Goal: Information Seeking & Learning: Compare options

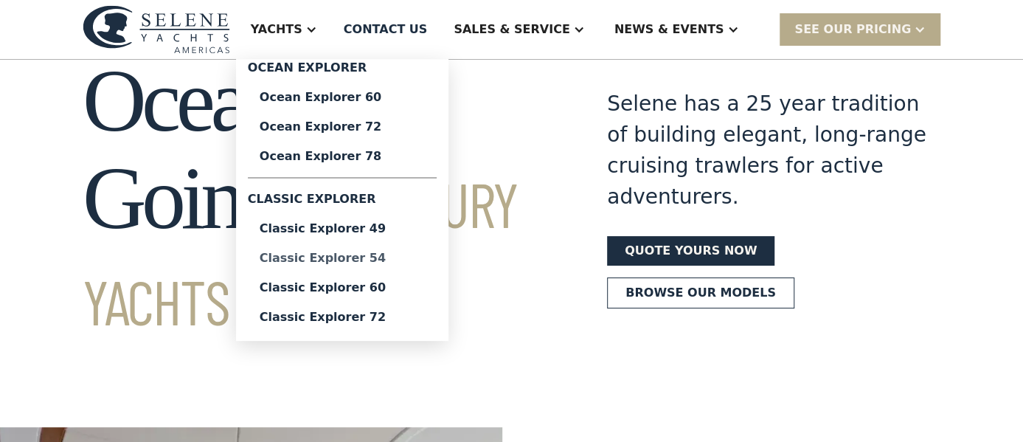
scroll to position [128, 0]
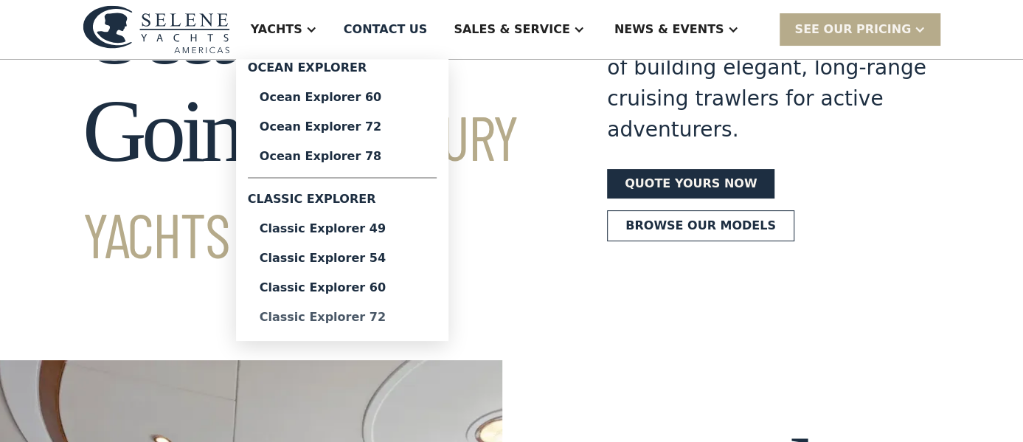
click at [405, 317] on div "Classic Explorer 72" at bounding box center [342, 317] width 165 height 12
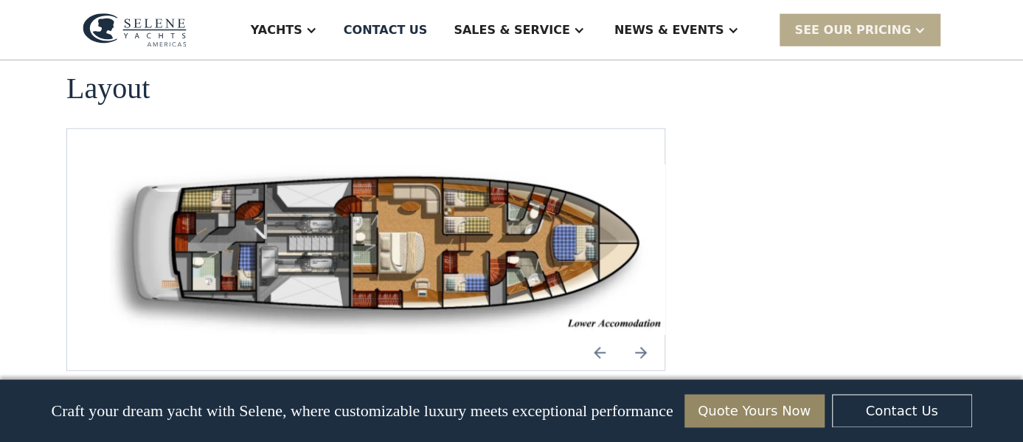
scroll to position [1967, 0]
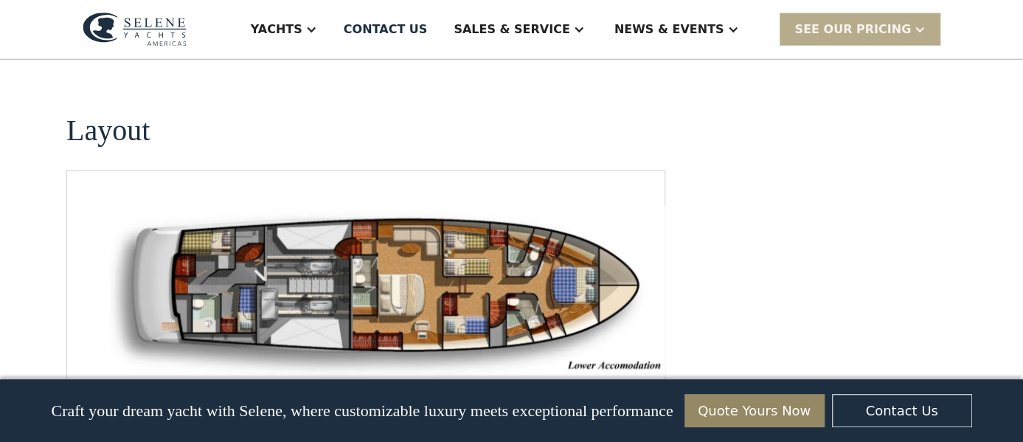
click at [429, 266] on img "open lightbox" at bounding box center [390, 292] width 574 height 170
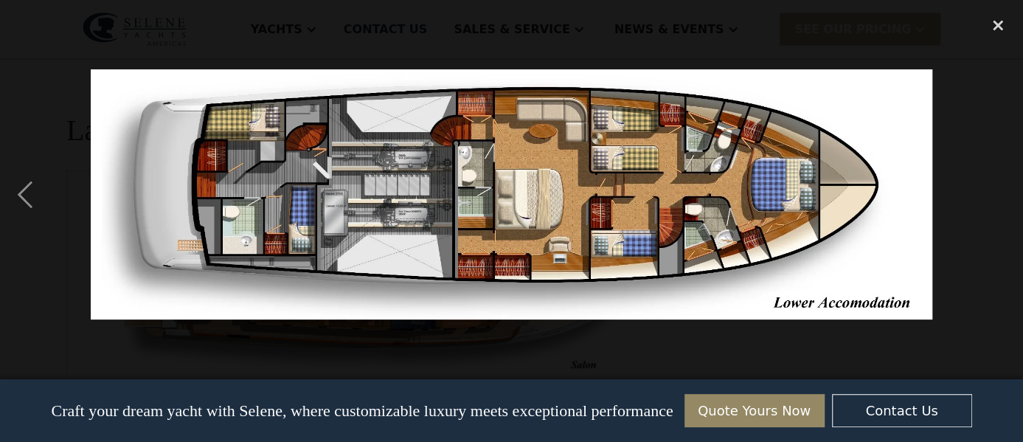
drag, startPoint x: 693, startPoint y: 213, endPoint x: 282, endPoint y: 224, distance: 411.0
click at [282, 224] on img at bounding box center [512, 194] width 842 height 250
click at [18, 192] on div "previous image" at bounding box center [25, 194] width 50 height 371
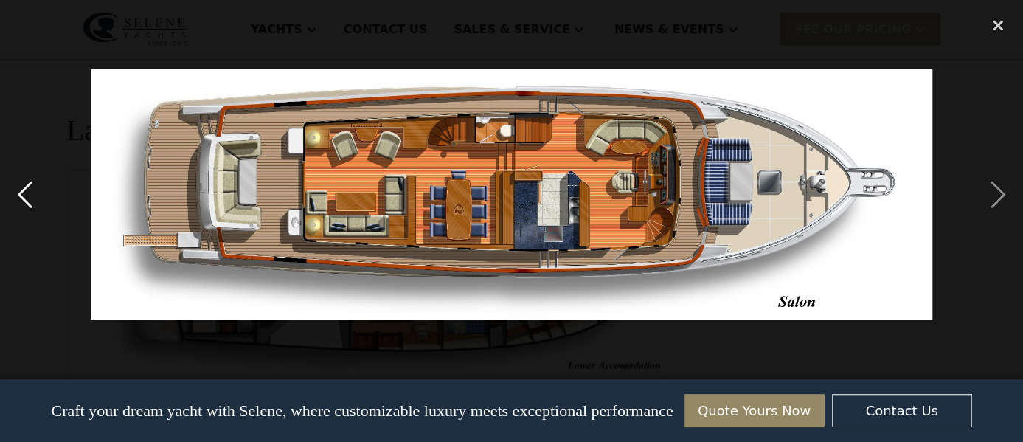
click at [18, 192] on div "previous image" at bounding box center [25, 194] width 50 height 371
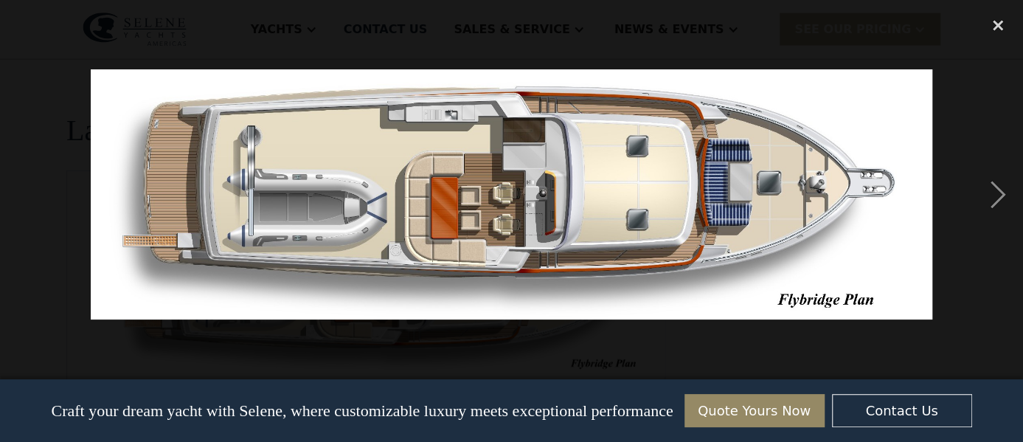
click at [18, 192] on div "previous image" at bounding box center [25, 194] width 50 height 371
click at [989, 184] on div "next image" at bounding box center [998, 194] width 50 height 371
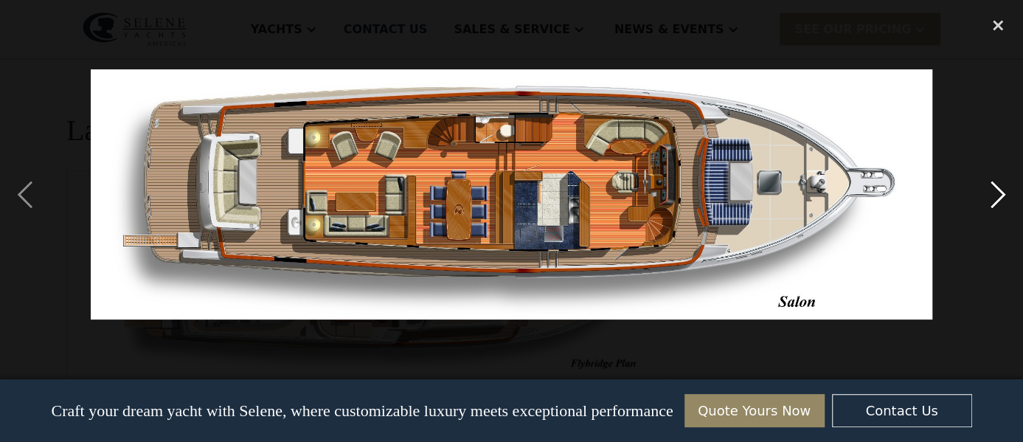
click at [1005, 190] on div "next image" at bounding box center [998, 194] width 50 height 371
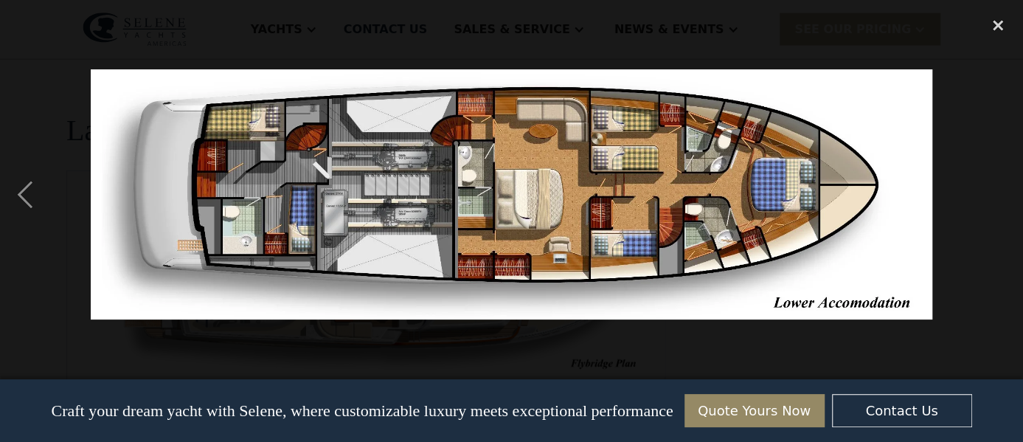
click at [1005, 190] on div "next image" at bounding box center [998, 194] width 50 height 371
click at [1003, 27] on div "close lightbox" at bounding box center [998, 25] width 50 height 32
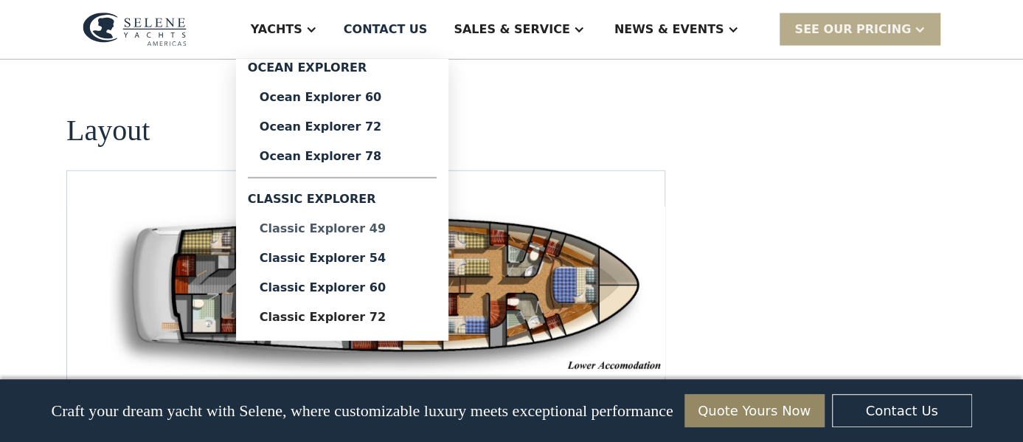
click at [405, 225] on div "Classic Explorer 49" at bounding box center [342, 229] width 165 height 12
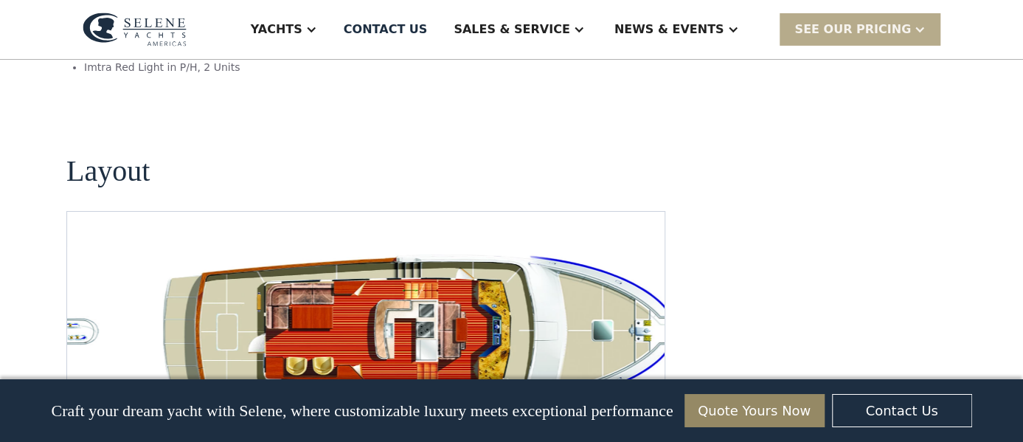
scroll to position [2812, 0]
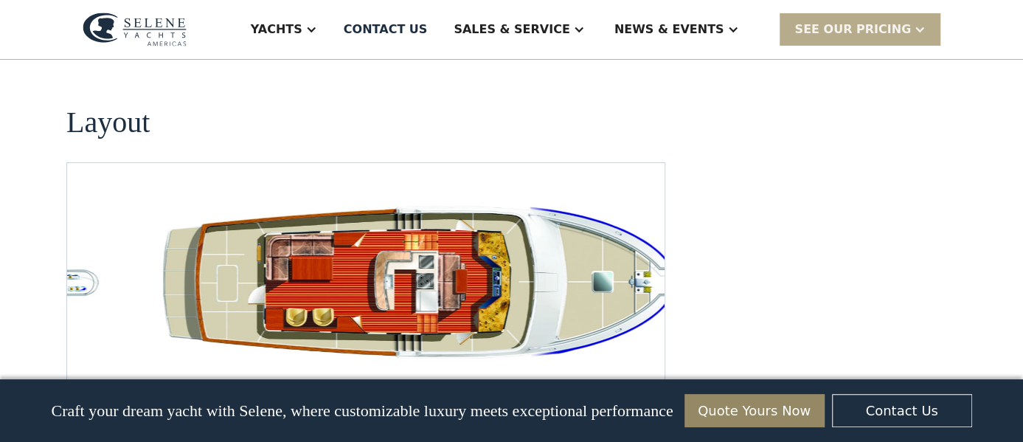
click at [437, 214] on img "open lightbox" at bounding box center [437, 285] width 574 height 174
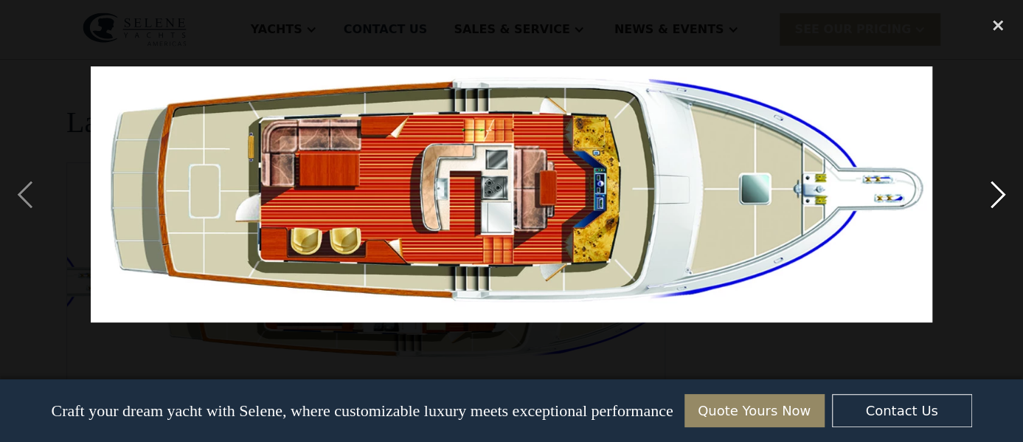
click at [1000, 192] on div "next image" at bounding box center [998, 194] width 50 height 371
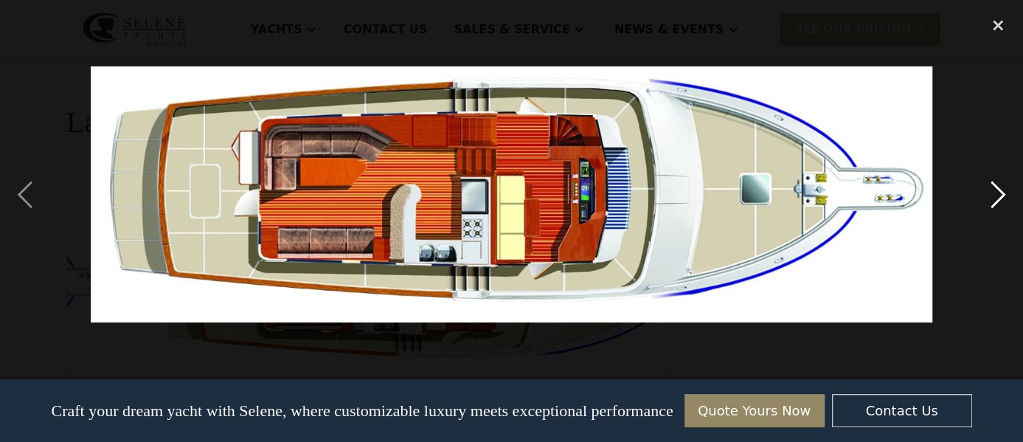
click at [1000, 192] on div "next image" at bounding box center [998, 194] width 50 height 371
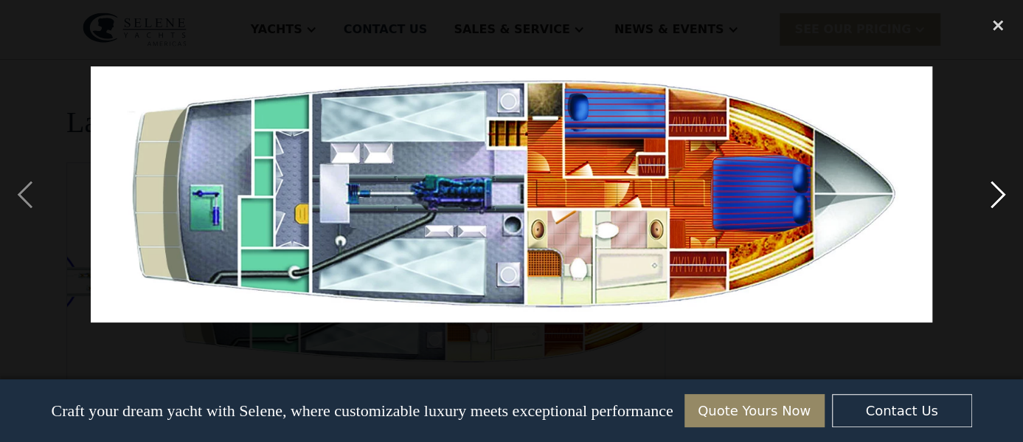
click at [1000, 192] on div "next image" at bounding box center [998, 194] width 50 height 371
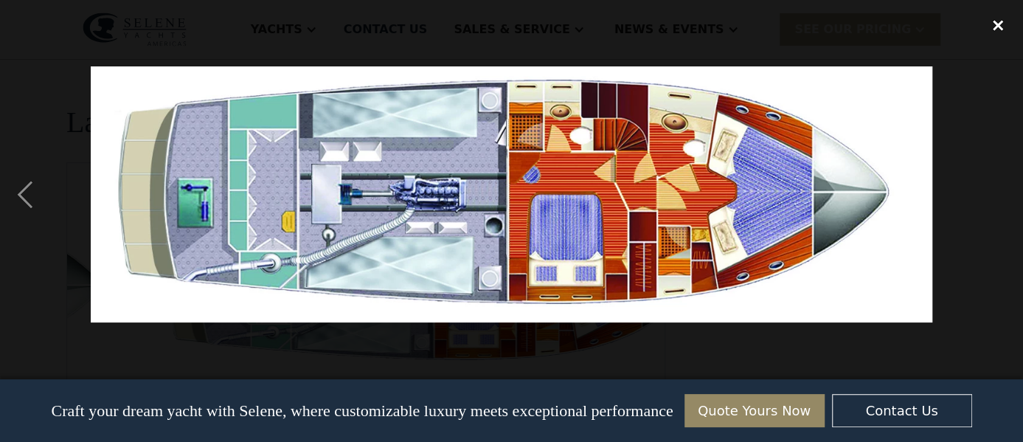
click at [1000, 21] on div "close lightbox" at bounding box center [998, 25] width 50 height 32
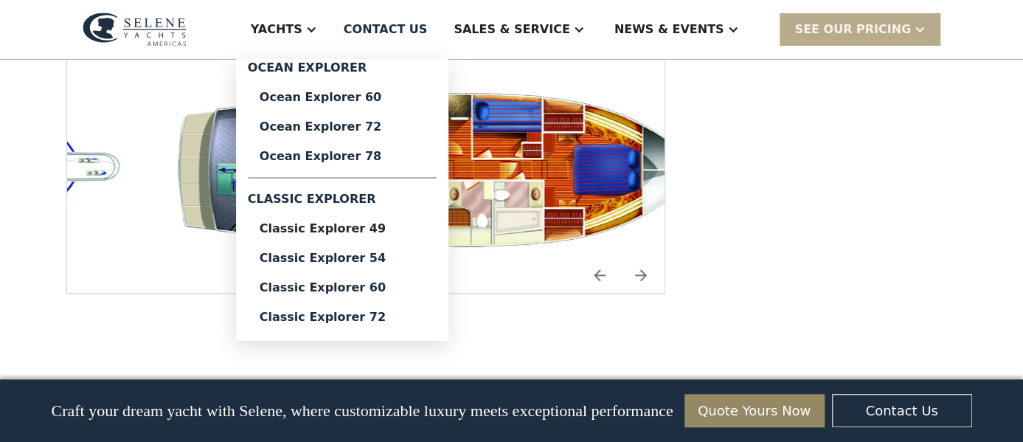
scroll to position [3067, 0]
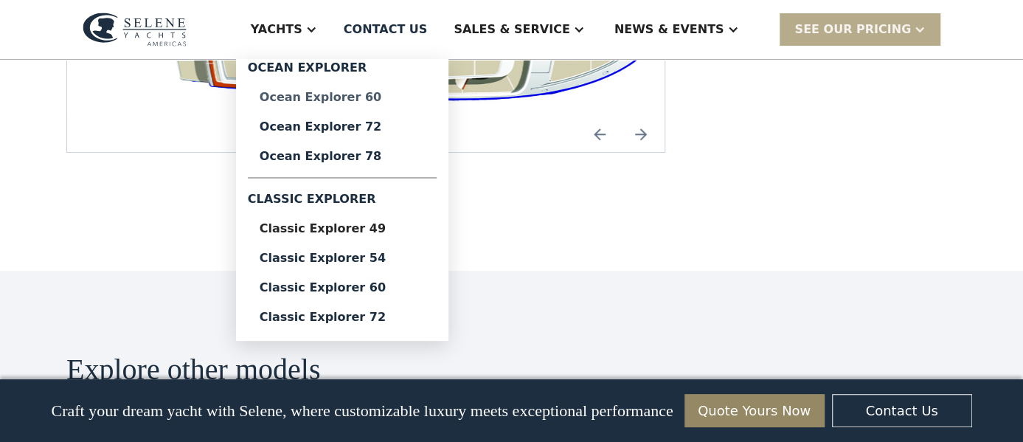
click at [401, 98] on div "Ocean Explorer 60" at bounding box center [342, 97] width 165 height 12
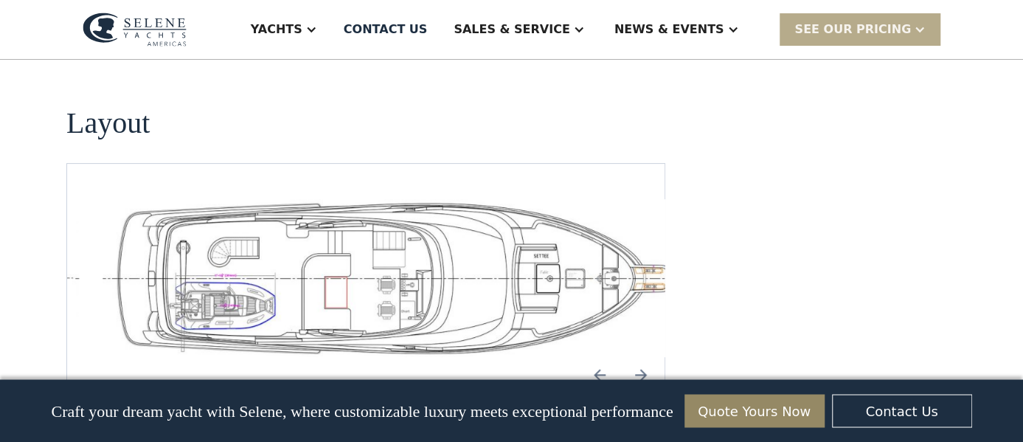
scroll to position [3323, 0]
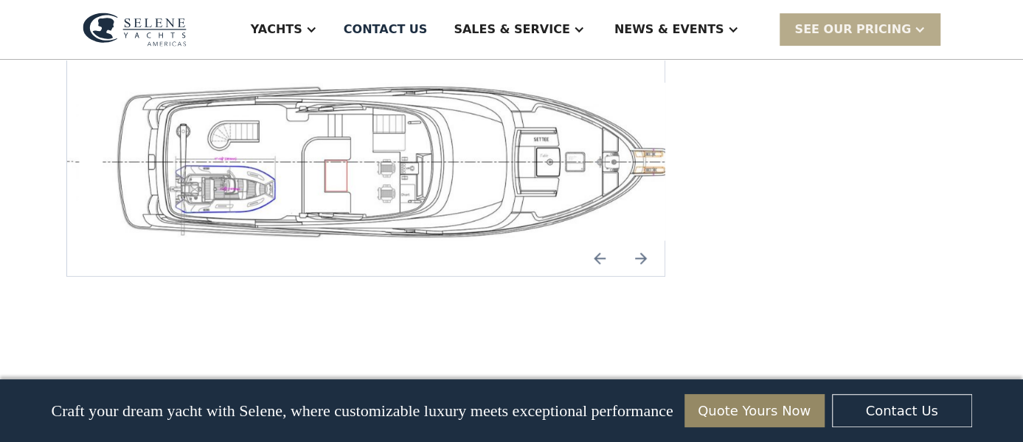
click at [452, 145] on img "open lightbox" at bounding box center [390, 162] width 574 height 158
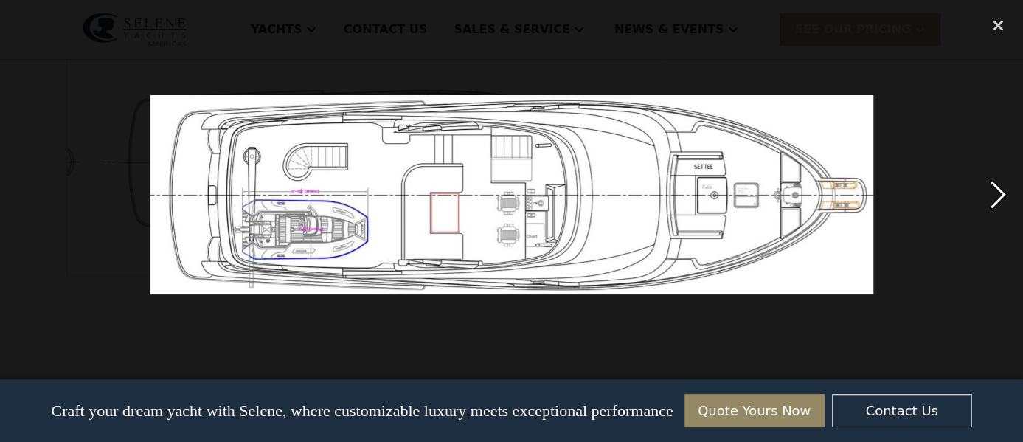
click at [999, 197] on div "next image" at bounding box center [998, 194] width 50 height 371
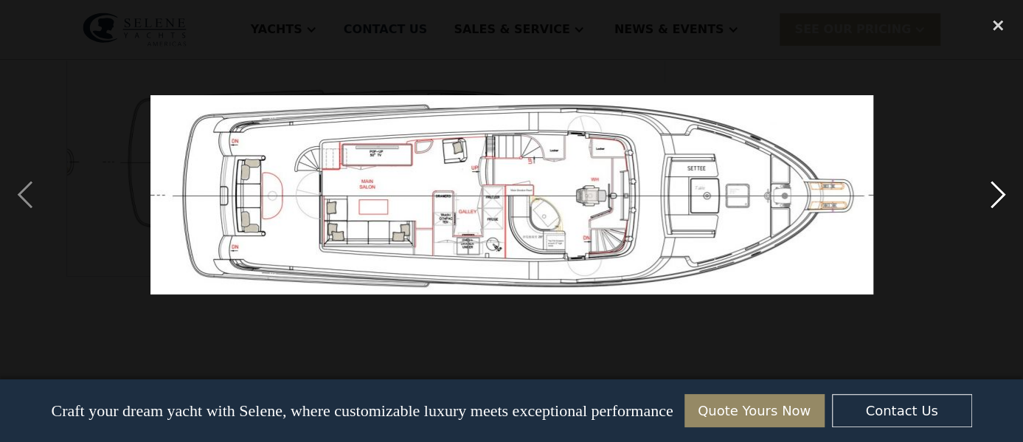
click at [999, 197] on div "next image" at bounding box center [998, 194] width 50 height 371
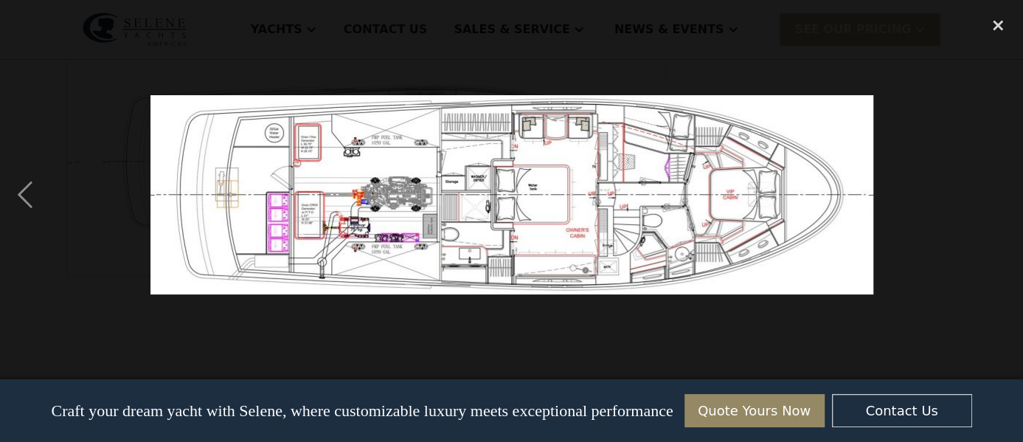
click at [999, 197] on div "next image" at bounding box center [998, 194] width 50 height 371
click at [23, 194] on div "previous image" at bounding box center [25, 194] width 50 height 371
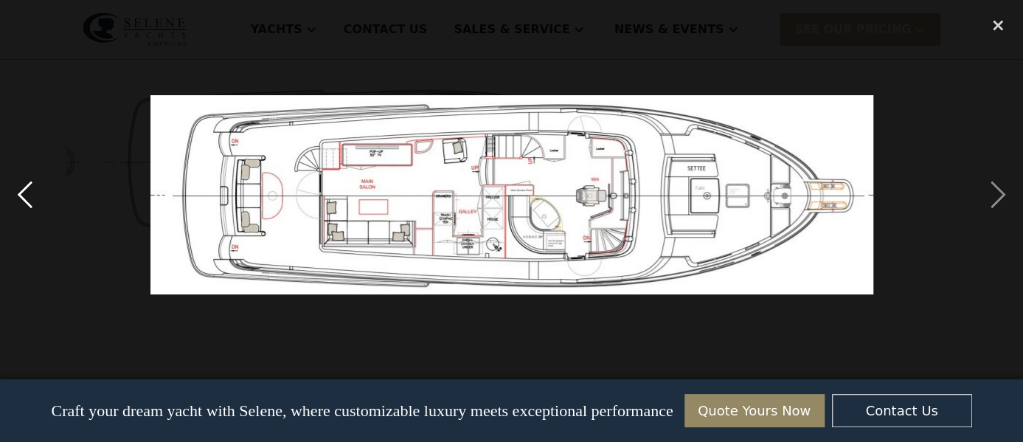
click at [23, 194] on div "previous image" at bounding box center [25, 194] width 50 height 371
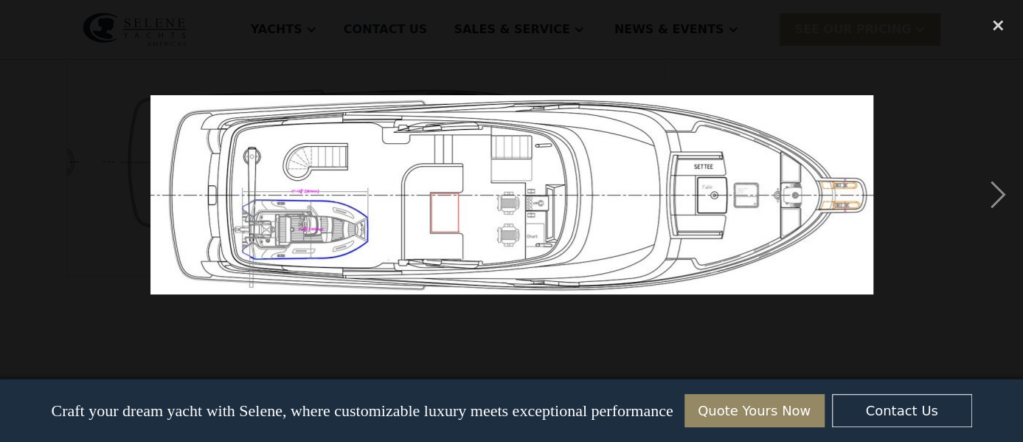
click at [23, 194] on div "previous image" at bounding box center [25, 194] width 50 height 371
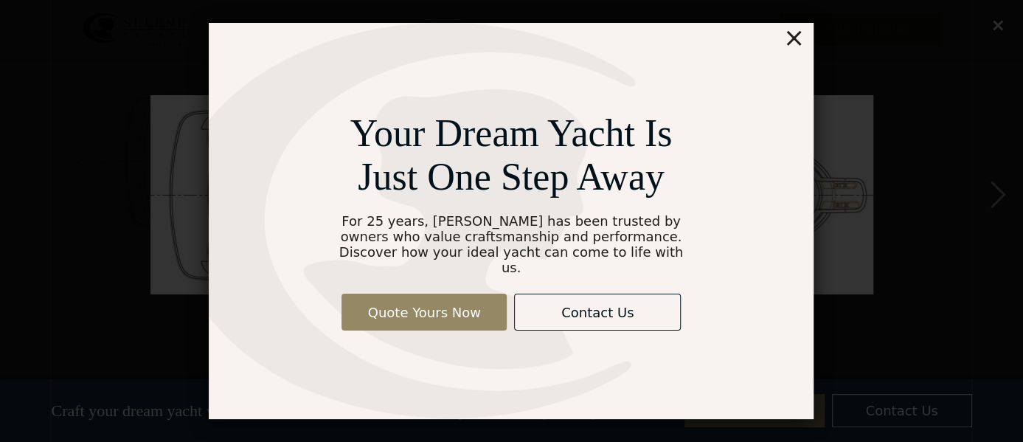
click at [993, 22] on div "Your Dream Yacht Is Just One Step Away For 25 years, Selene has been trusted by…" at bounding box center [511, 221] width 1023 height 442
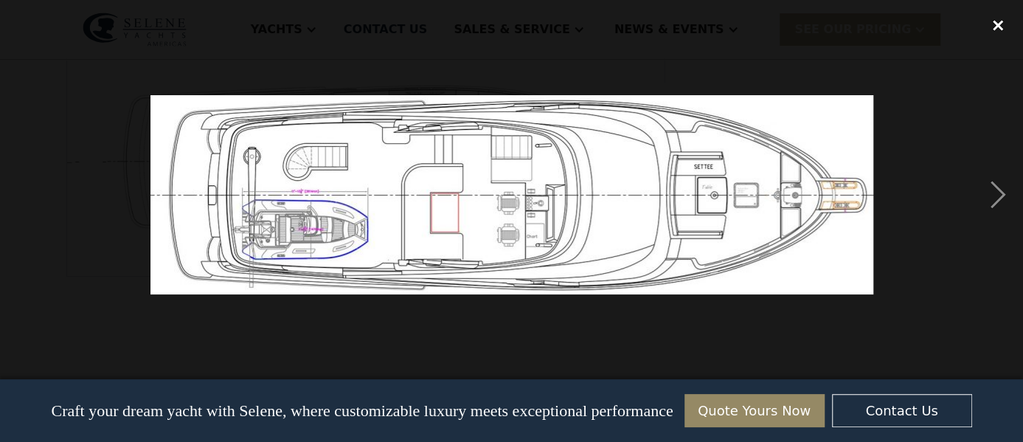
click at [996, 24] on div "close lightbox" at bounding box center [998, 25] width 50 height 32
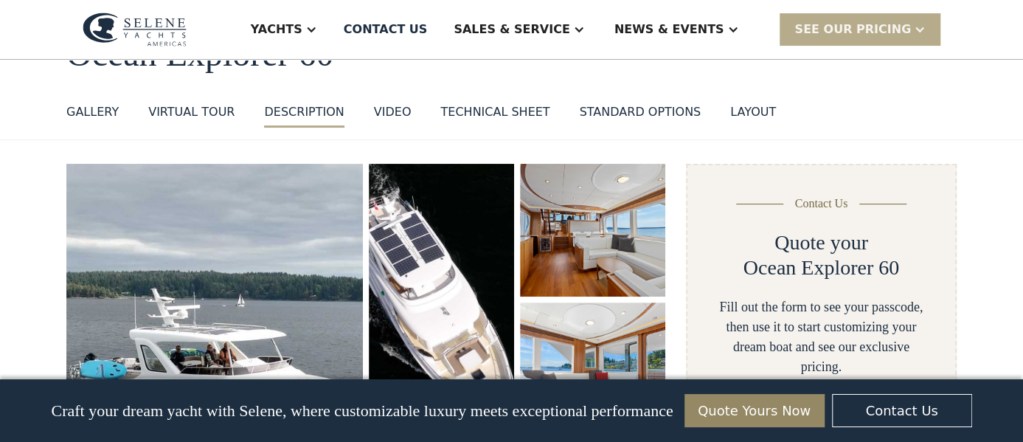
scroll to position [0, 0]
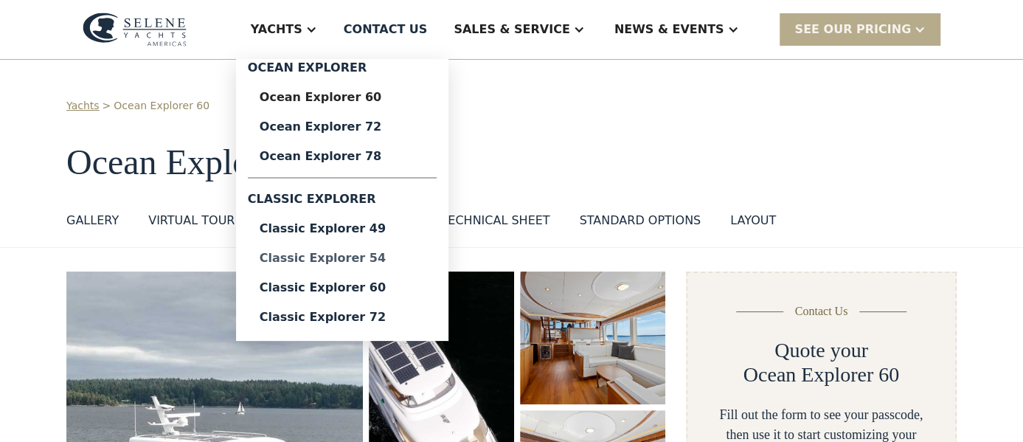
click at [388, 262] on div "Classic Explorer 54" at bounding box center [342, 258] width 165 height 12
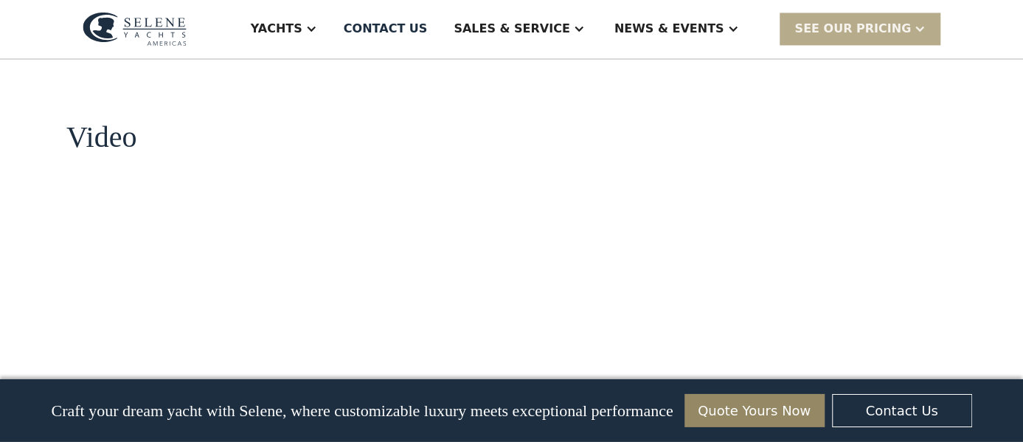
scroll to position [1406, 0]
